Goal: Transaction & Acquisition: Purchase product/service

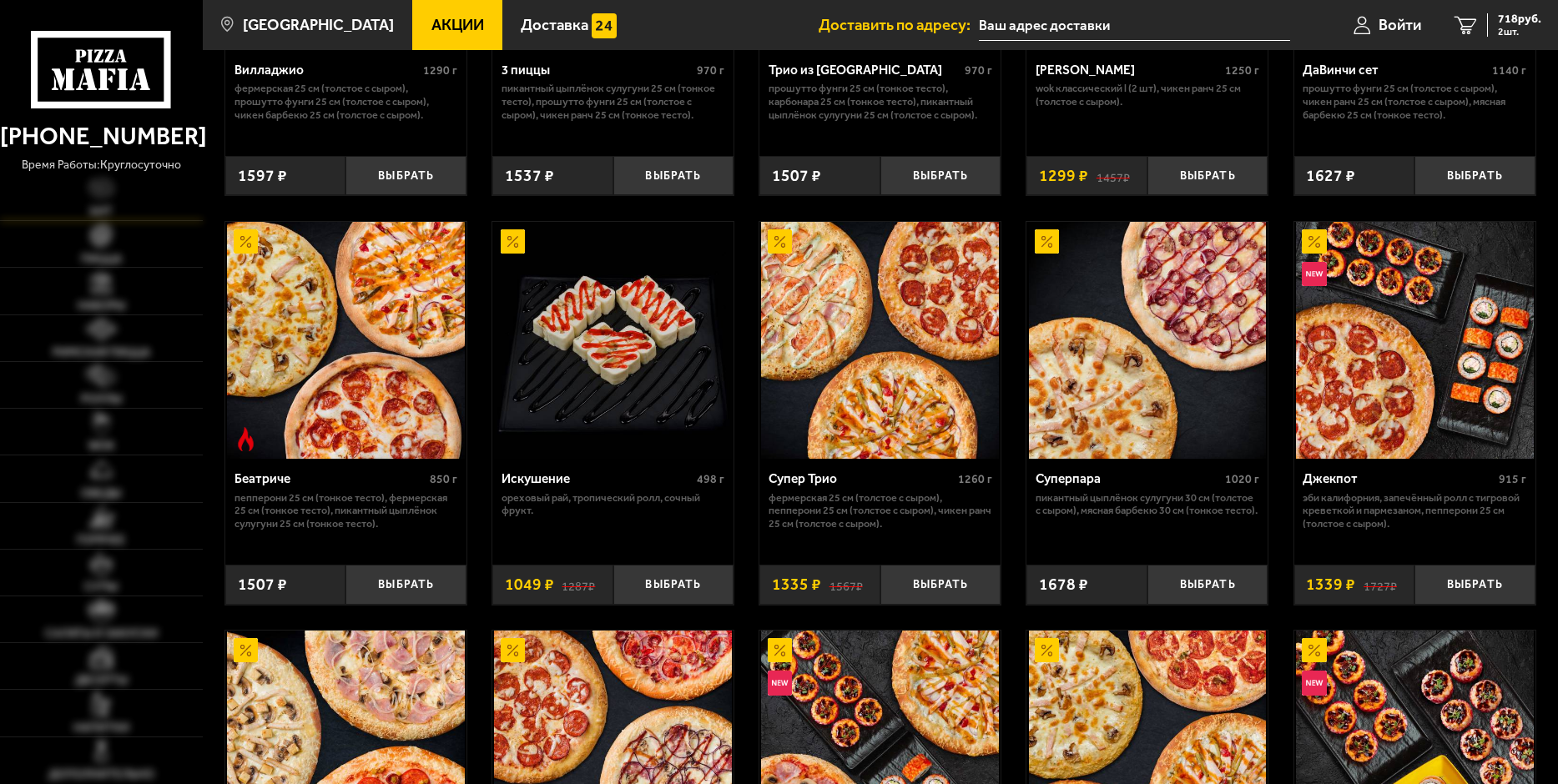
type input "[STREET_ADDRESS]"
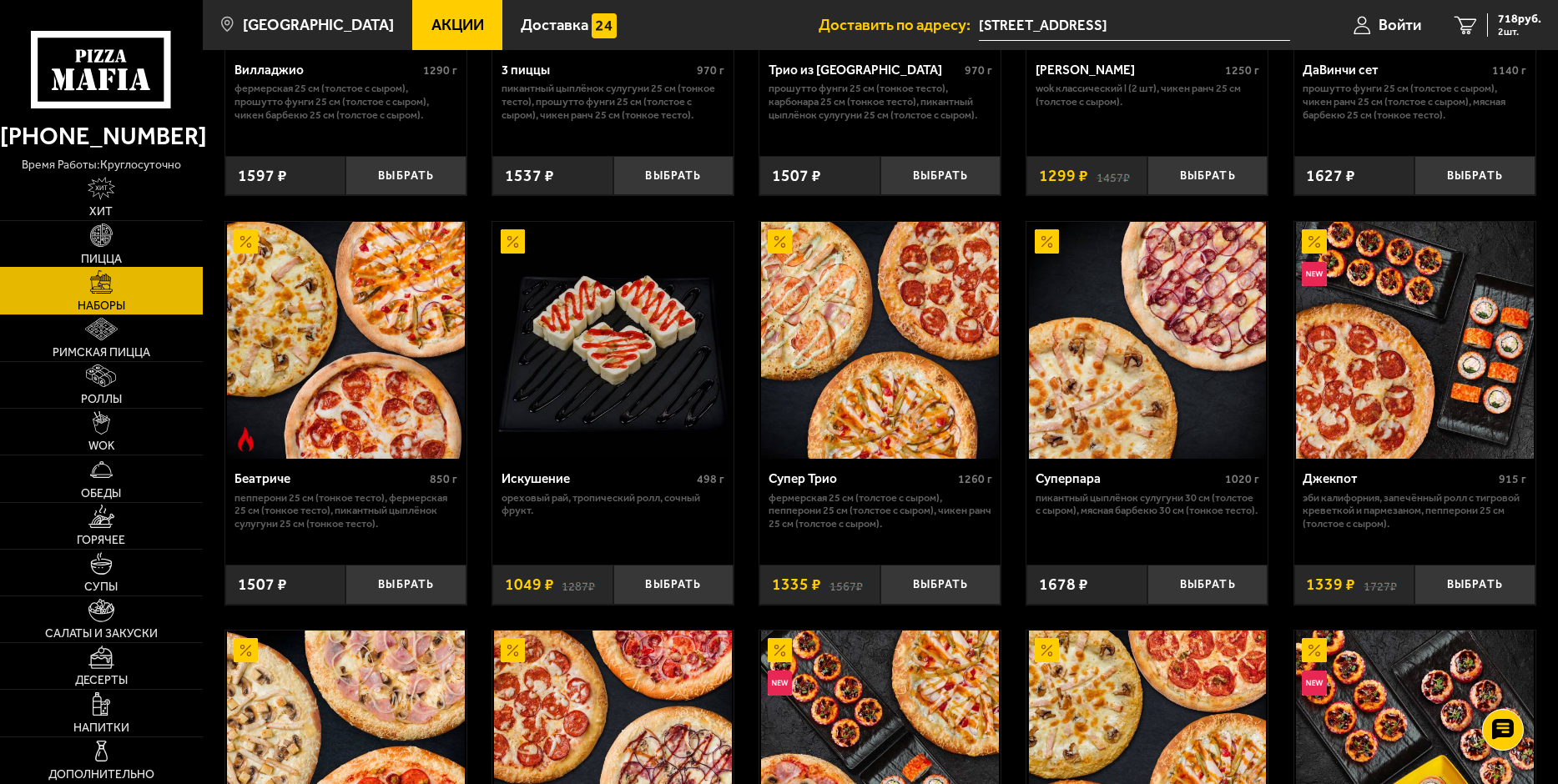
click at [110, 250] on link "Пицца" at bounding box center [101, 243] width 203 height 46
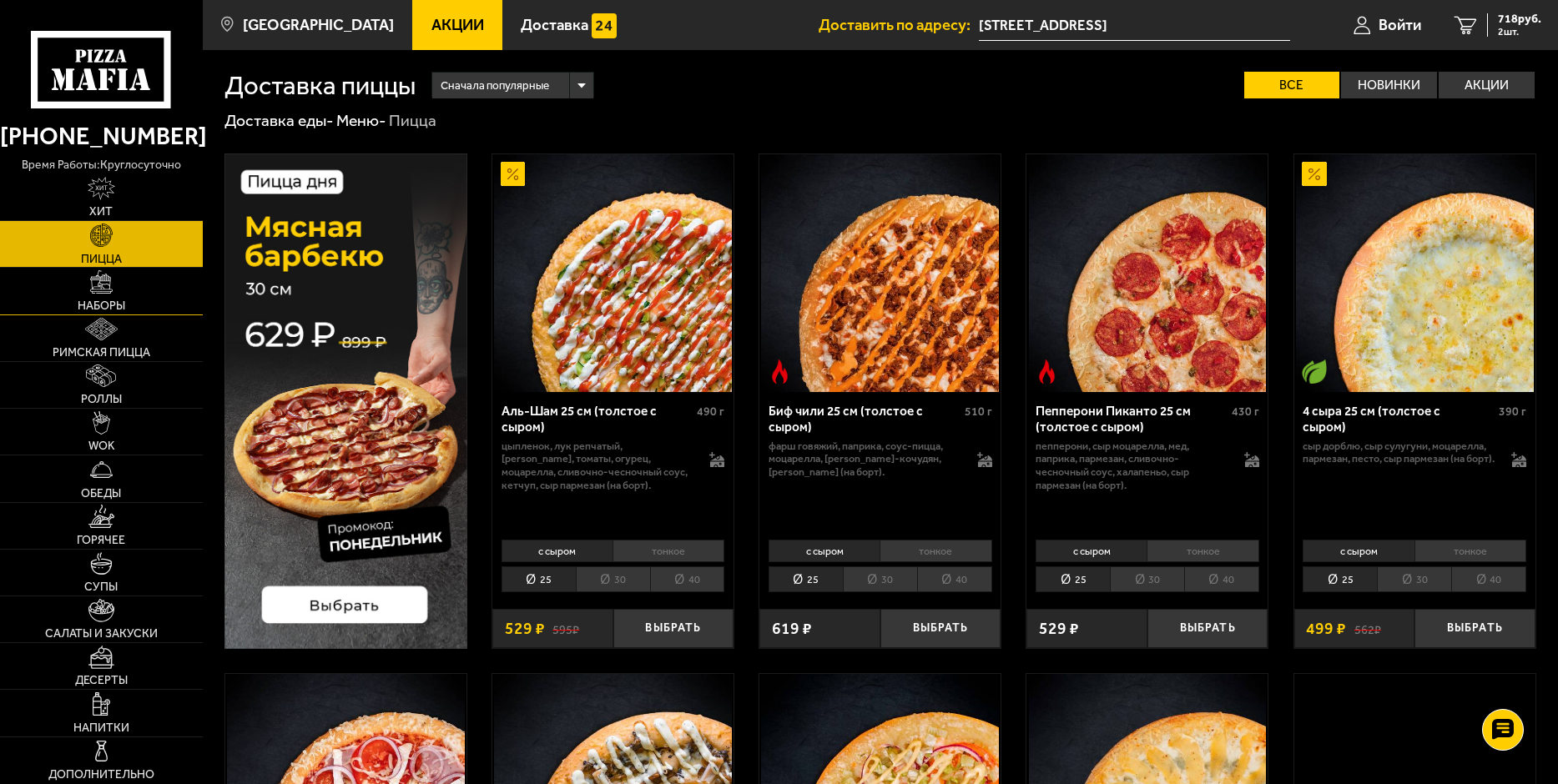
click at [110, 290] on img at bounding box center [101, 281] width 23 height 23
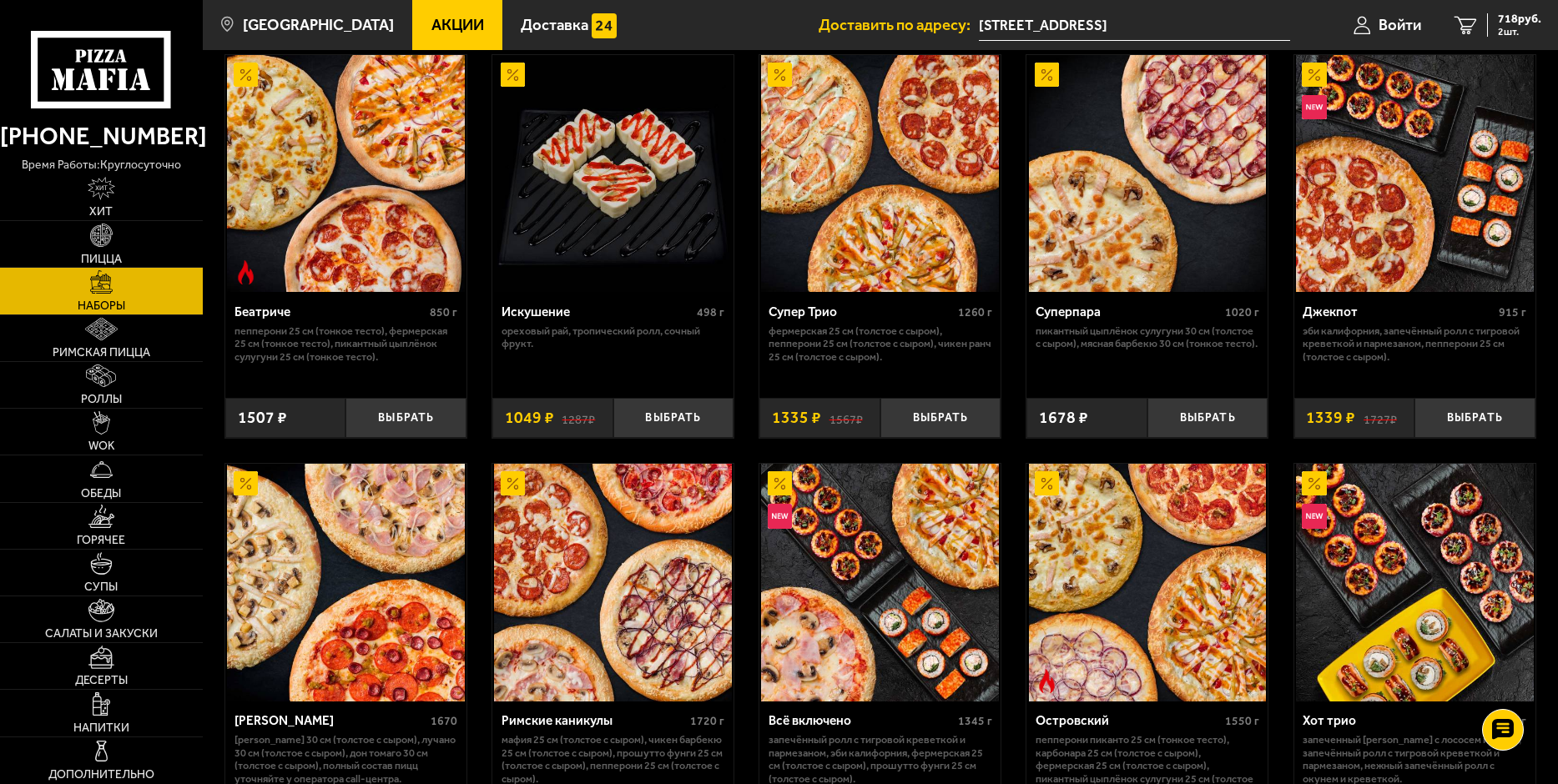
scroll to position [1001, 0]
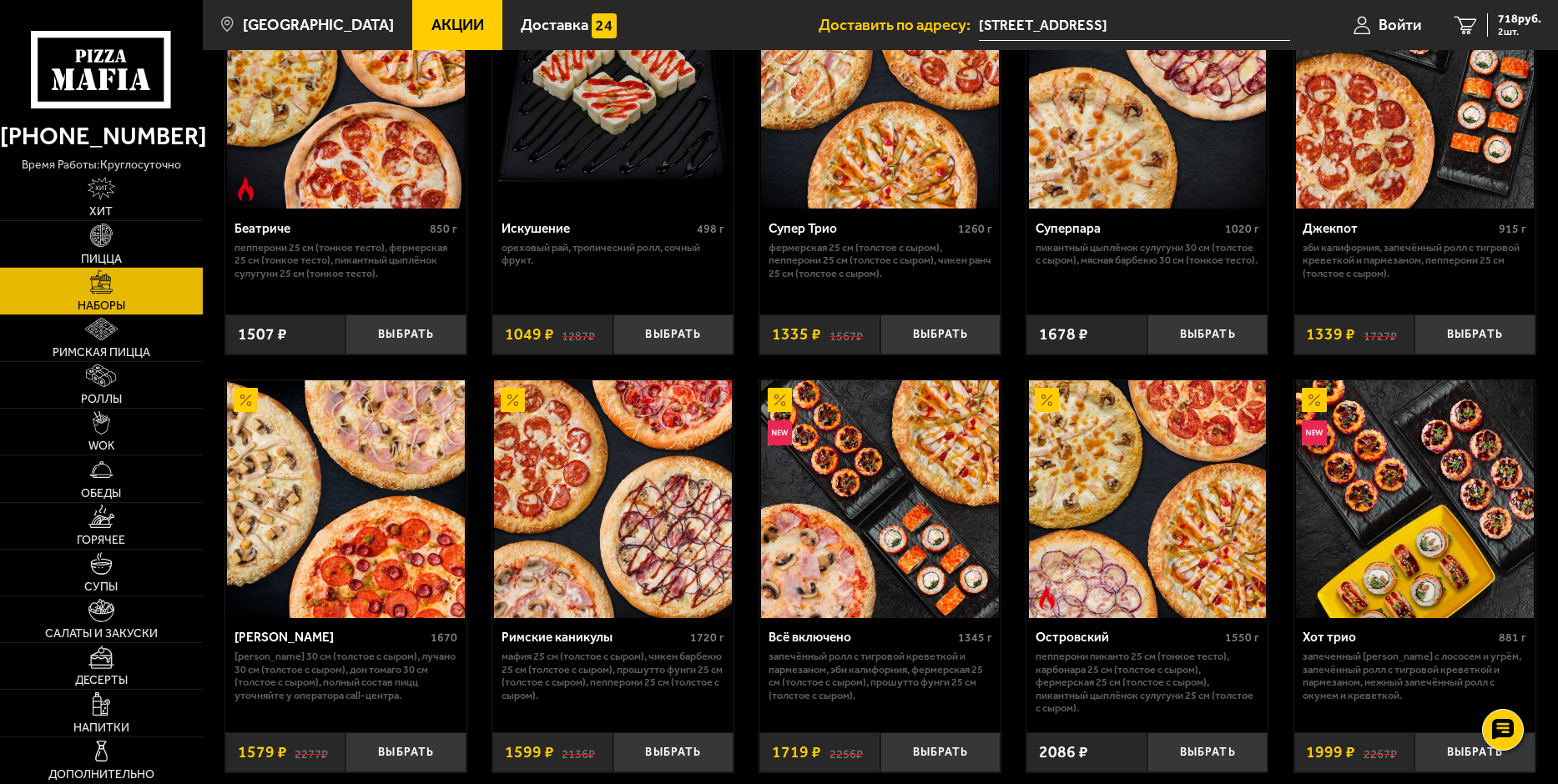
click at [907, 514] on img at bounding box center [879, 499] width 238 height 237
